Goal: Download file/media

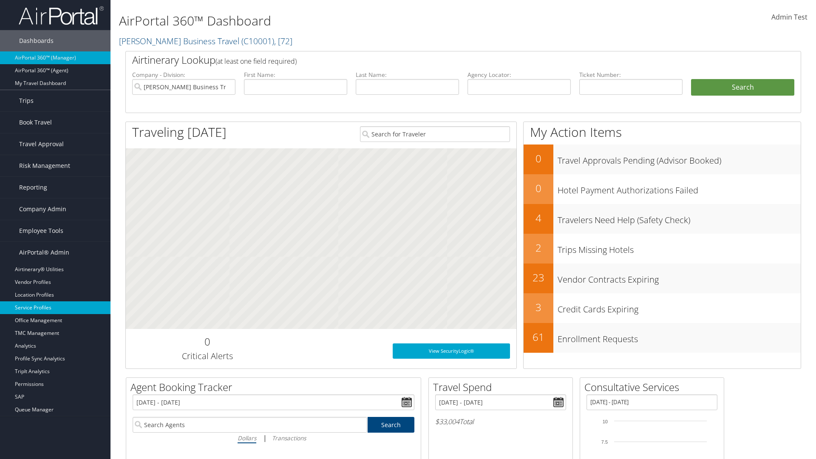
click at [55, 308] on link "Service Profiles" at bounding box center [55, 307] width 110 height 13
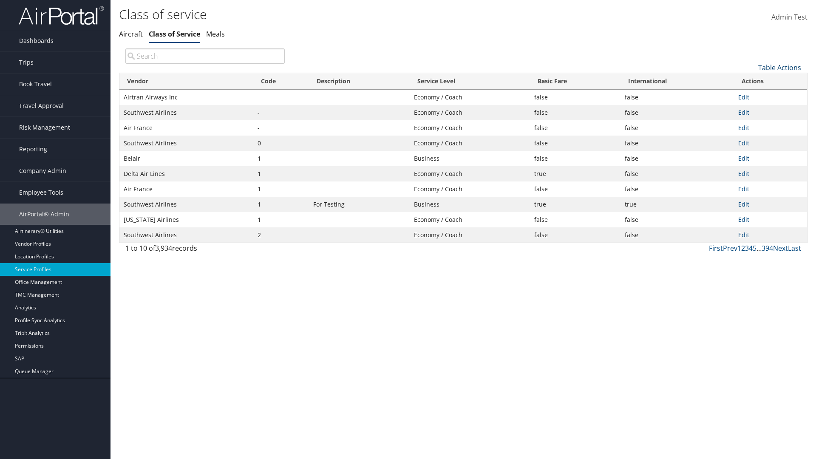
click at [779, 67] on link "Table Actions" at bounding box center [779, 67] width 43 height 9
click at [751, 95] on link "Download Report" at bounding box center [751, 95] width 112 height 14
